Goal: Transaction & Acquisition: Purchase product/service

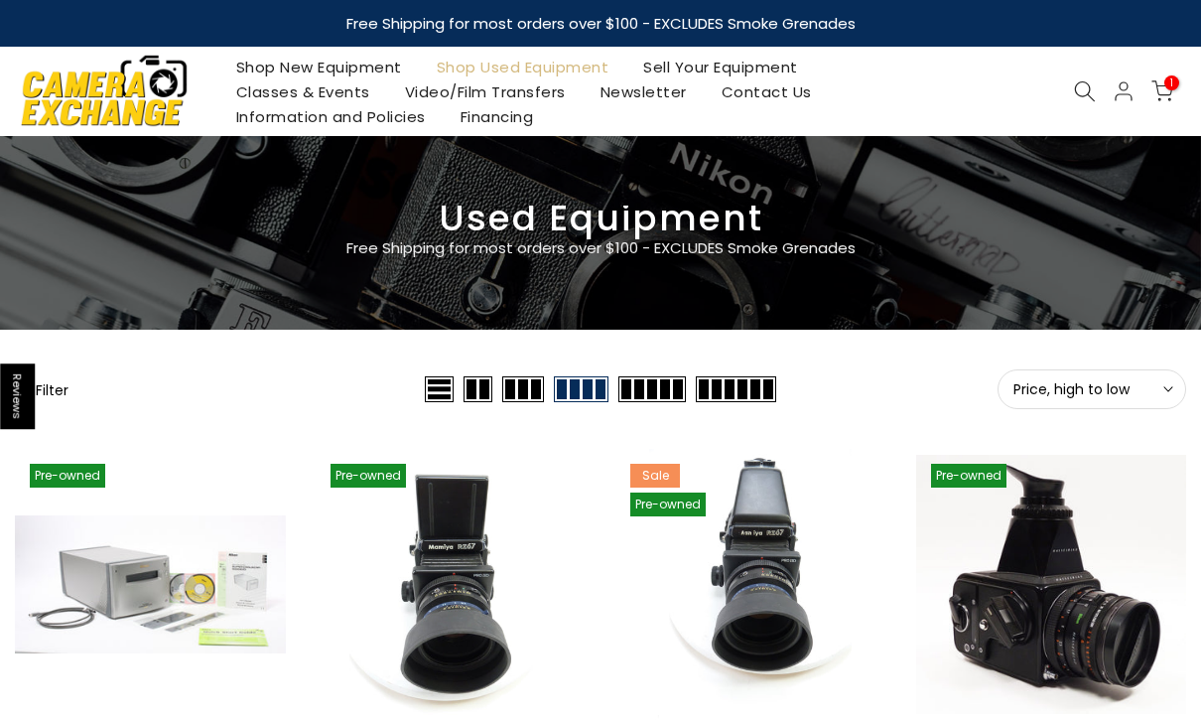
click at [1162, 100] on icon at bounding box center [1163, 91] width 22 height 22
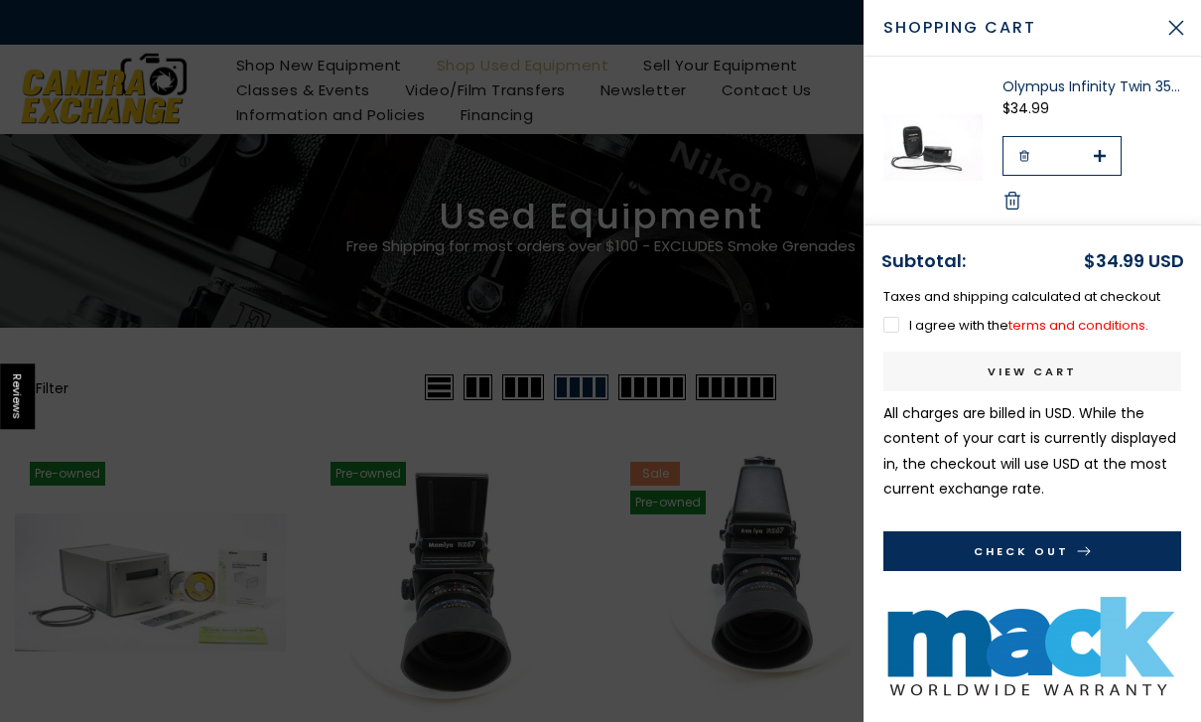
click at [1119, 88] on link "Olympus Infinity Twin 35mm Camera" at bounding box center [1092, 86] width 179 height 20
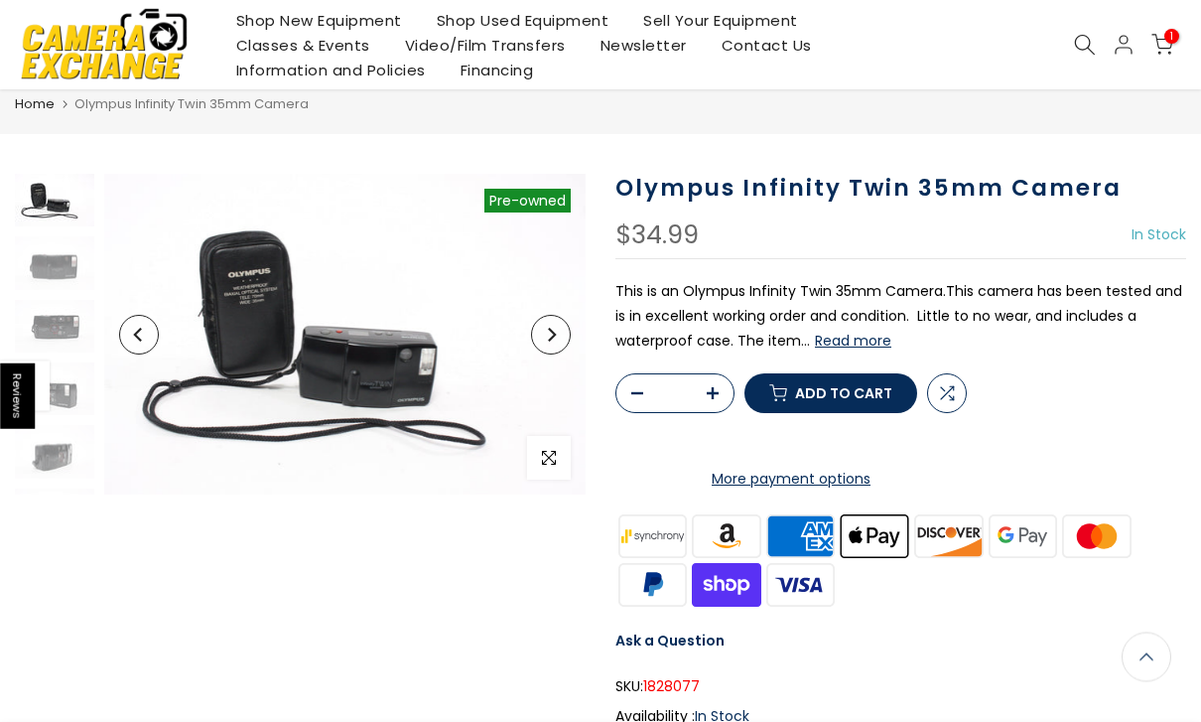
scroll to position [29, 0]
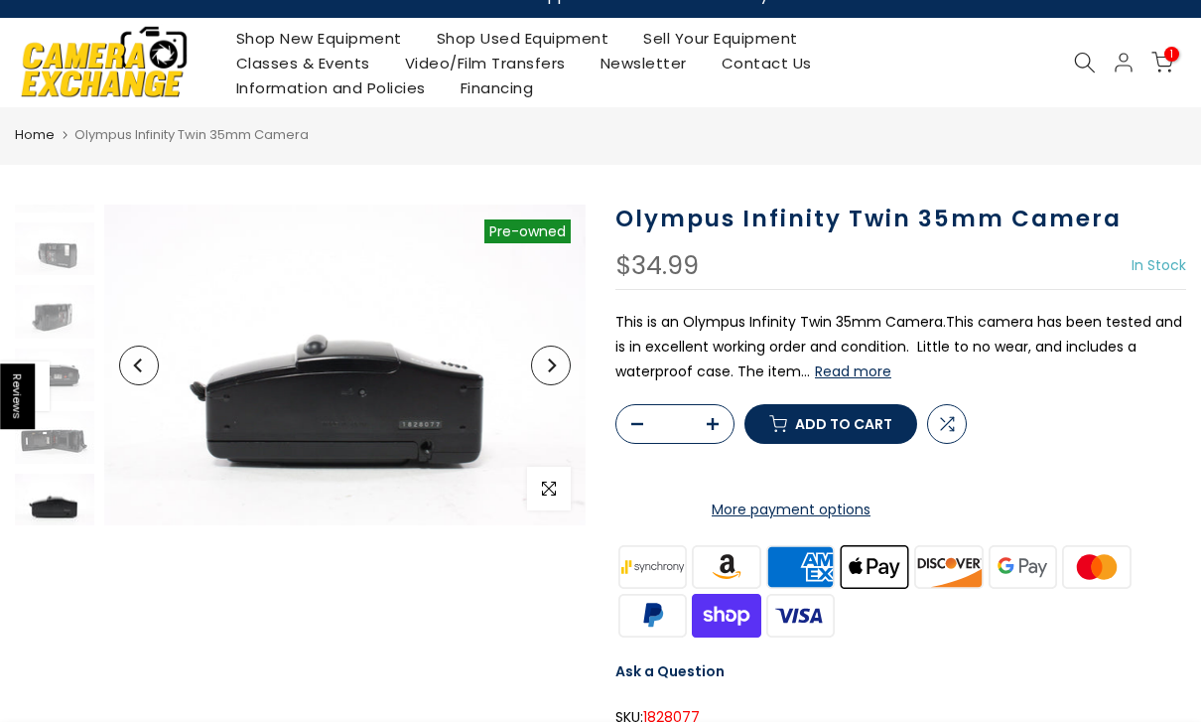
click at [53, 253] on img at bounding box center [54, 248] width 79 height 53
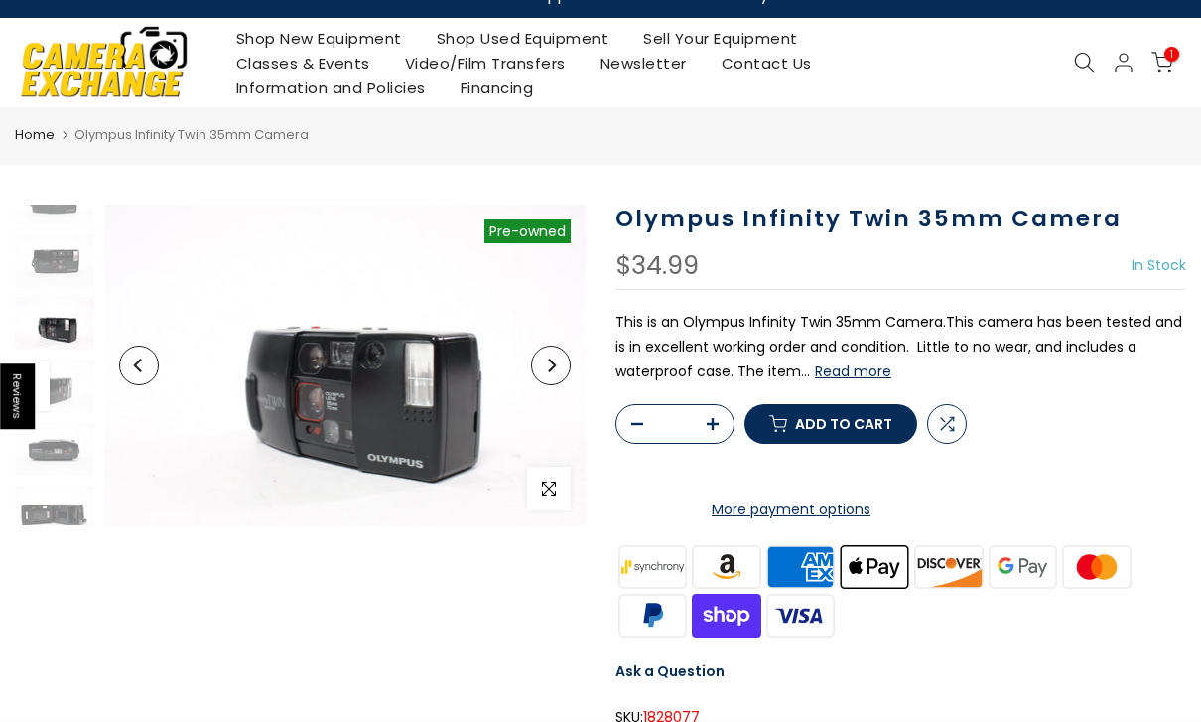
scroll to position [89, 0]
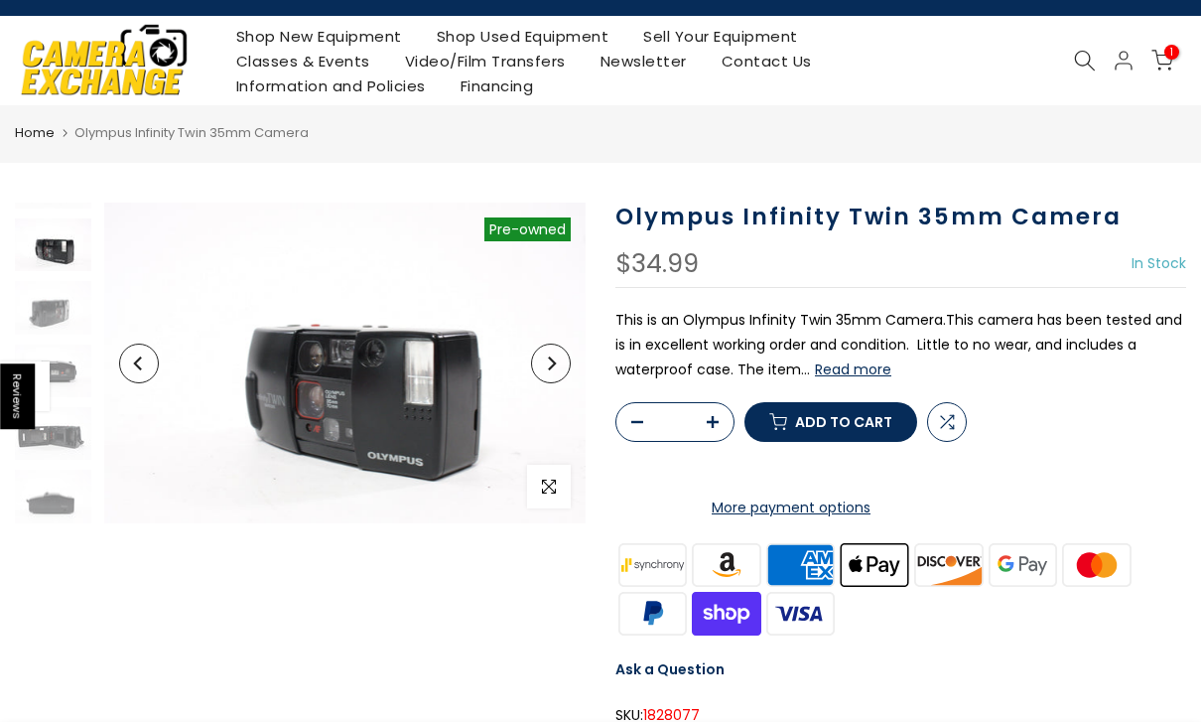
click at [63, 312] on img at bounding box center [51, 307] width 79 height 53
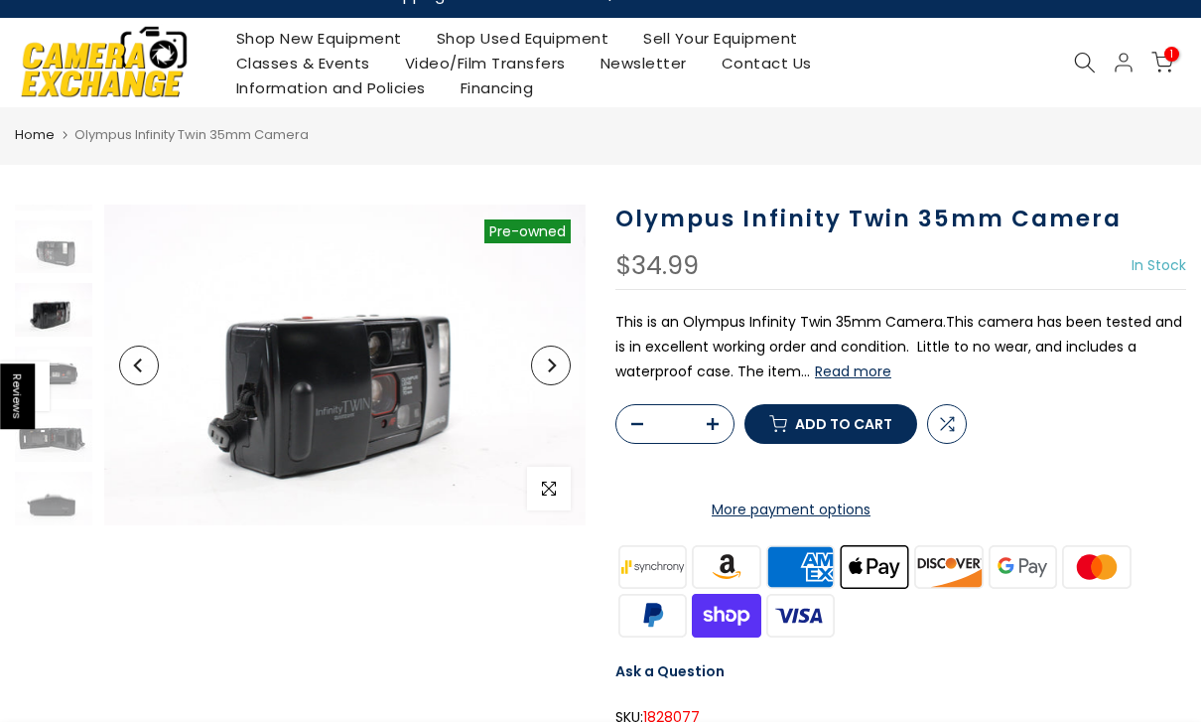
scroll to position [173, 2]
click at [74, 352] on img at bounding box center [52, 372] width 79 height 53
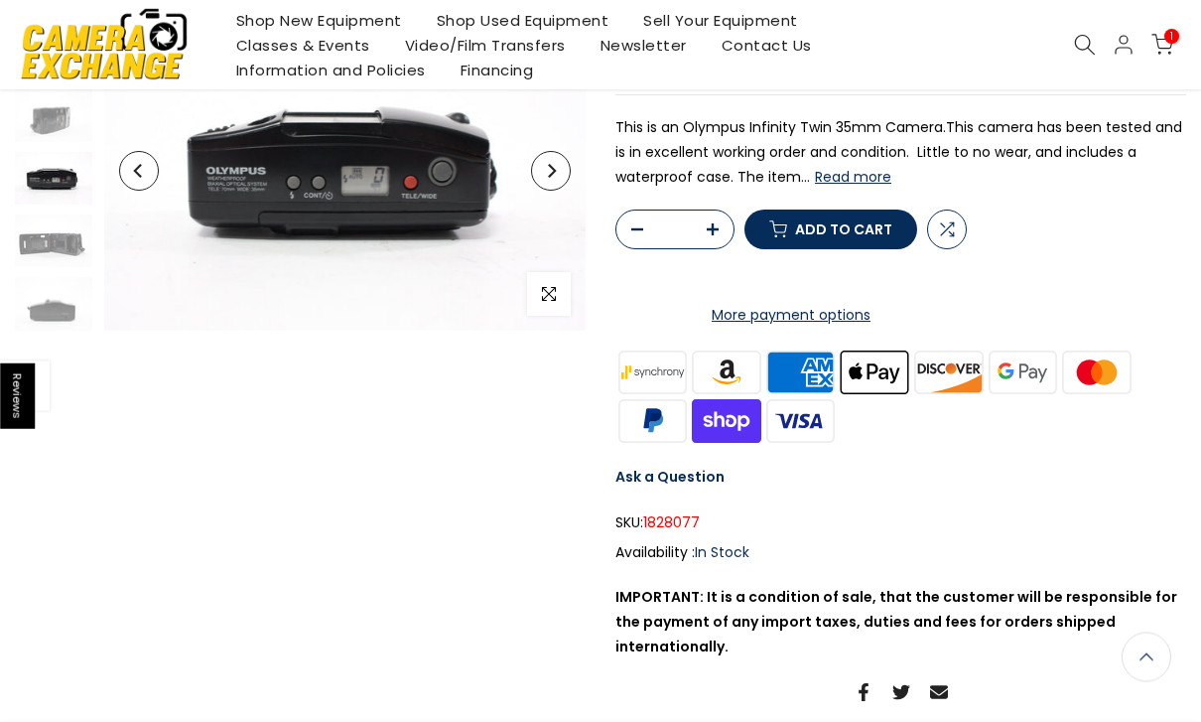
scroll to position [190, 0]
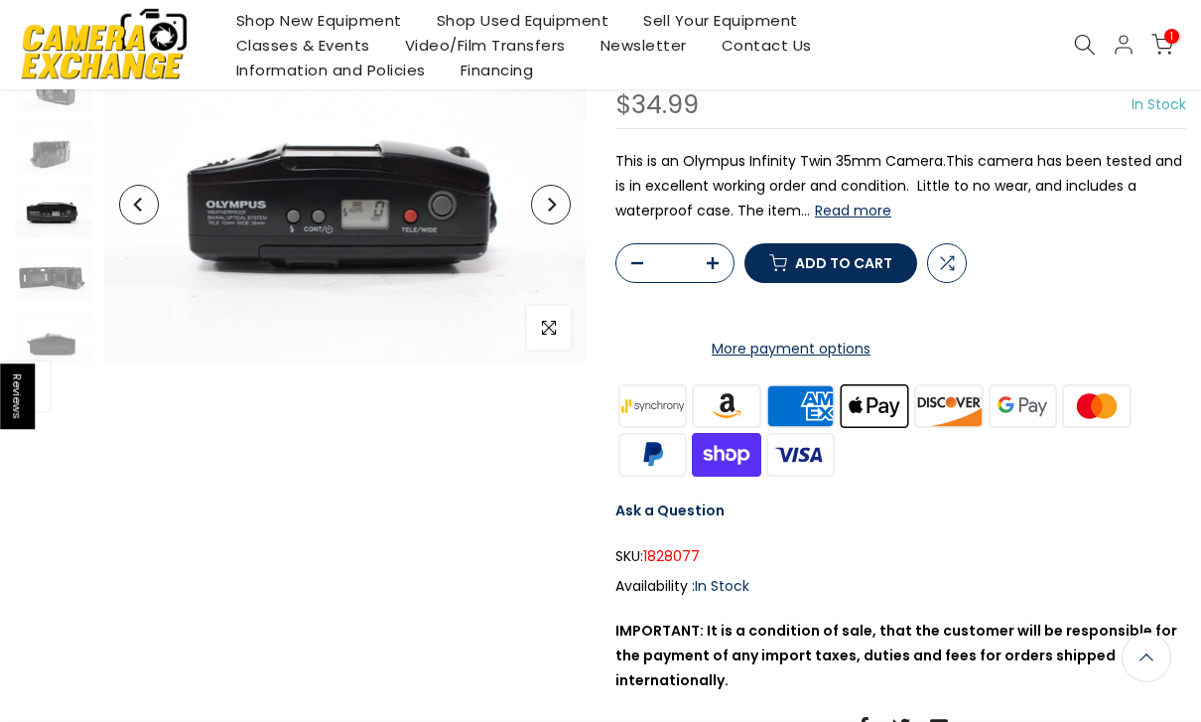
click at [64, 277] on img at bounding box center [52, 274] width 79 height 53
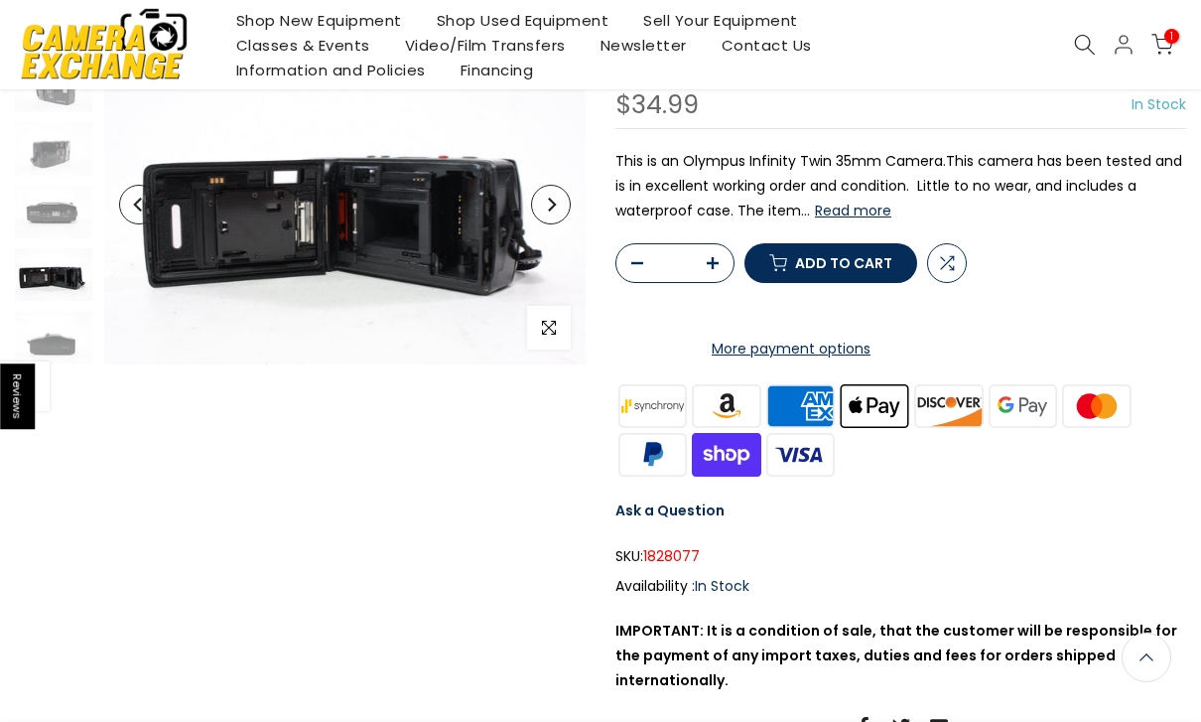
click at [59, 341] on img at bounding box center [52, 337] width 79 height 53
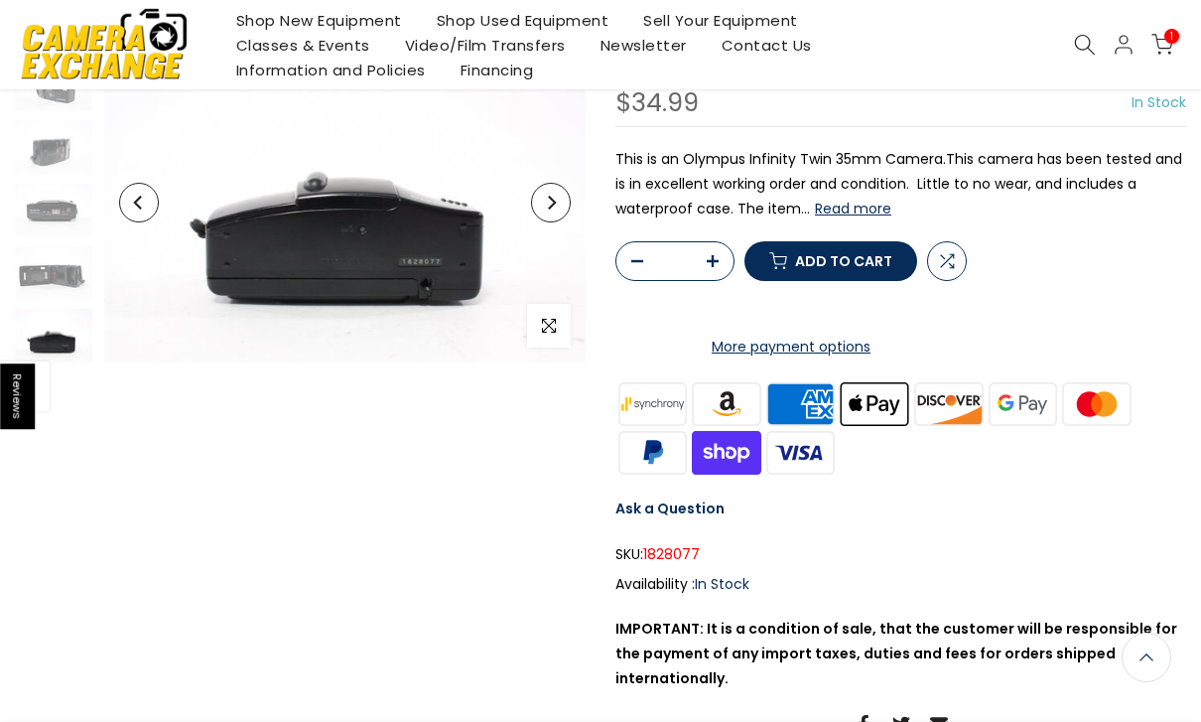
click at [876, 205] on button "Read more" at bounding box center [853, 209] width 76 height 18
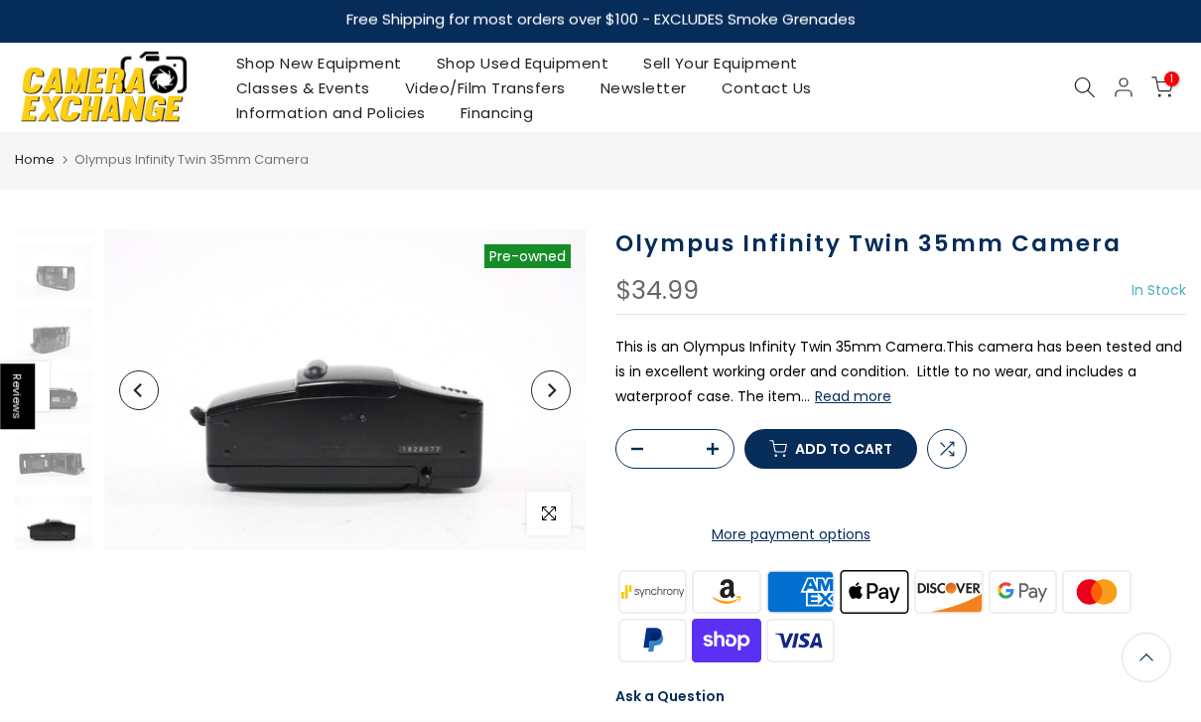
scroll to position [0, 0]
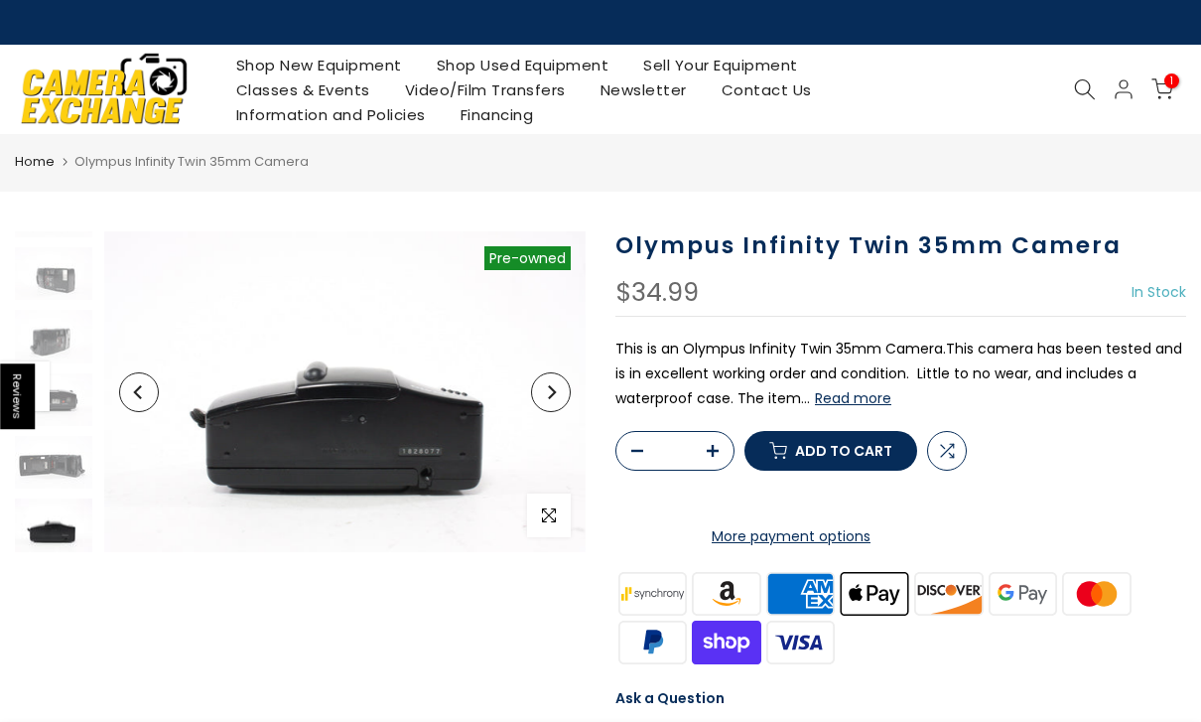
click at [1162, 95] on icon at bounding box center [1163, 89] width 22 height 22
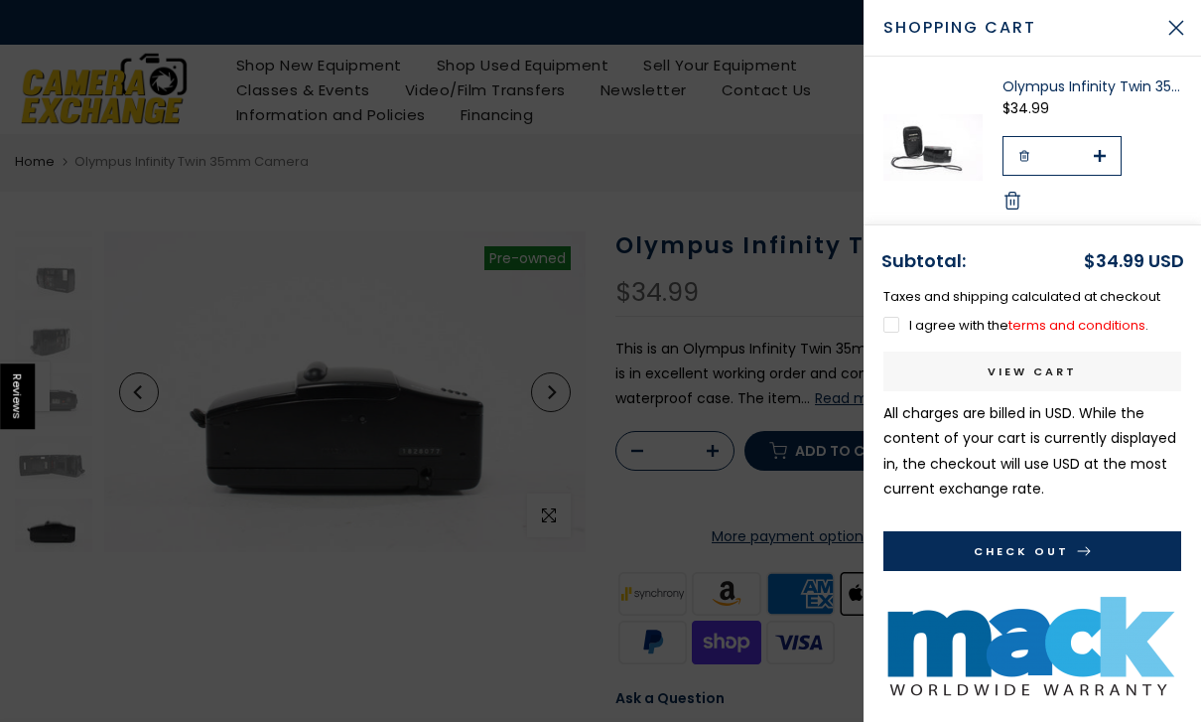
click at [1065, 555] on button "Check Out" at bounding box center [1033, 551] width 298 height 40
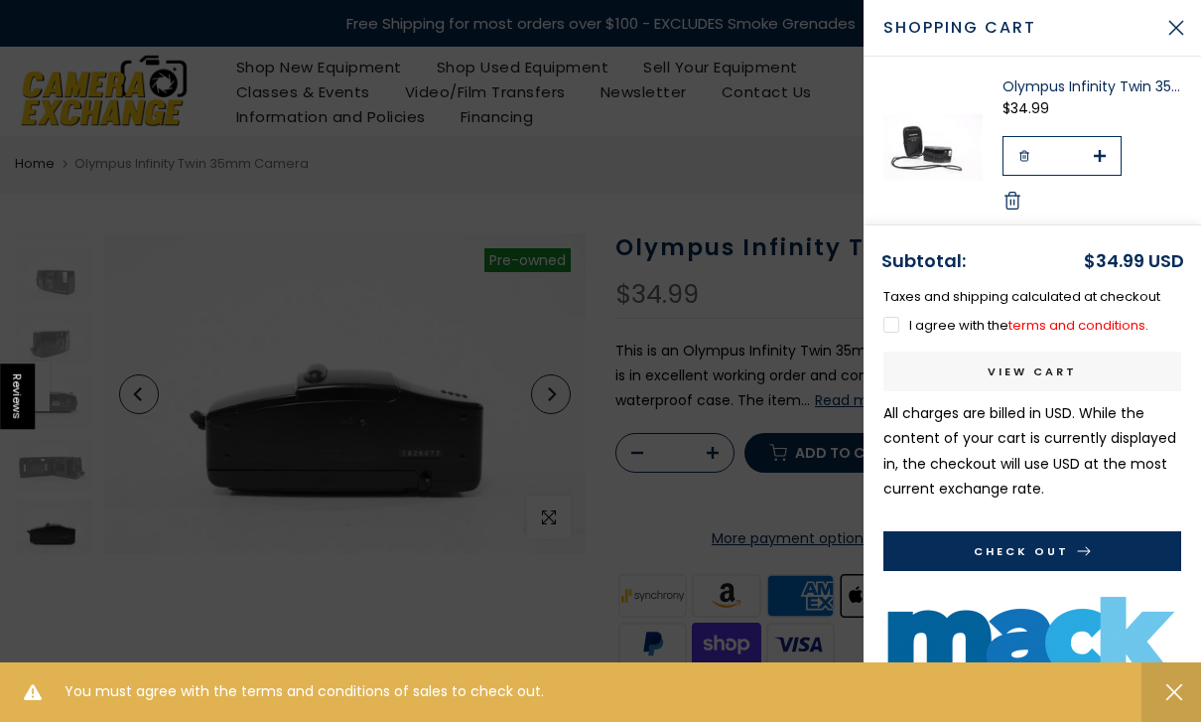
click at [942, 328] on label "I agree with the terms and conditions ." at bounding box center [1016, 325] width 265 height 19
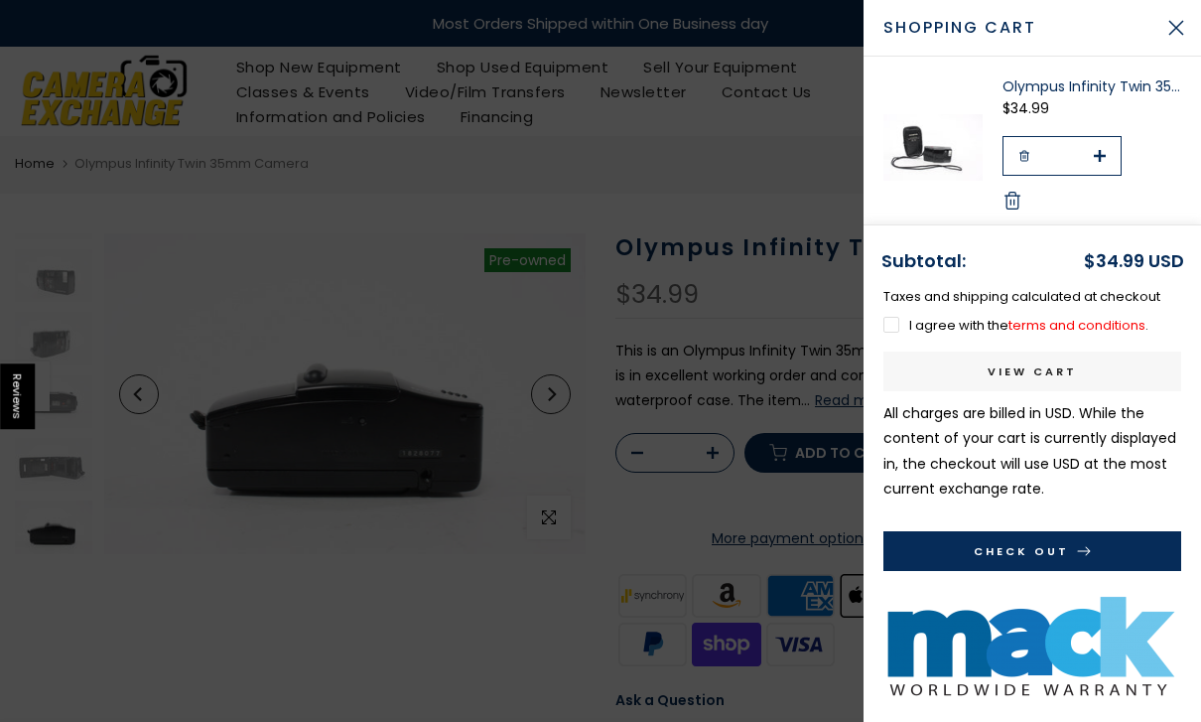
click at [1033, 545] on button "Check Out" at bounding box center [1033, 551] width 298 height 40
